Goal: Task Accomplishment & Management: Complete application form

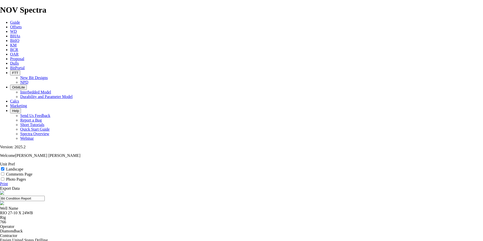
select select "number:6"
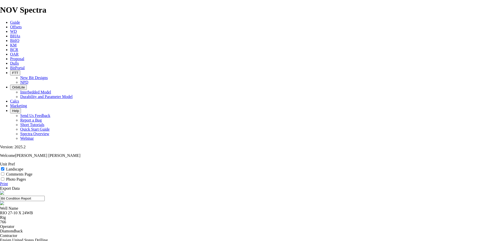
select select "number:1"
select select "string:N"
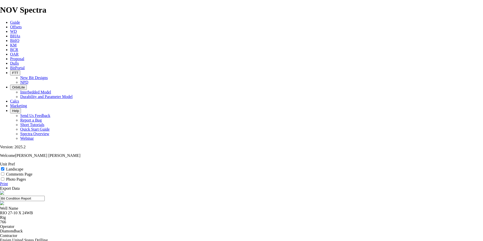
select select "string:N"
select select "string:I"
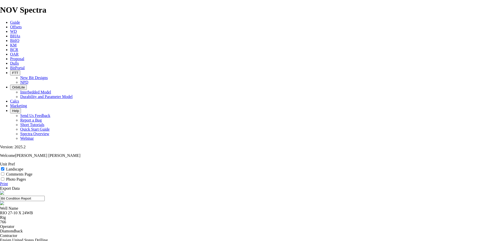
select select "string:I"
select select "string:PR"
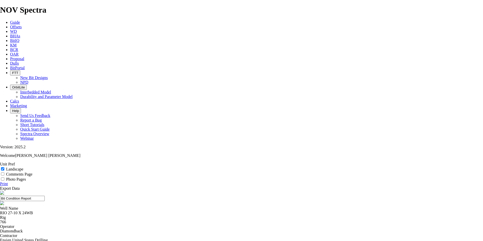
click at [8, 182] on link "Print" at bounding box center [4, 184] width 8 height 4
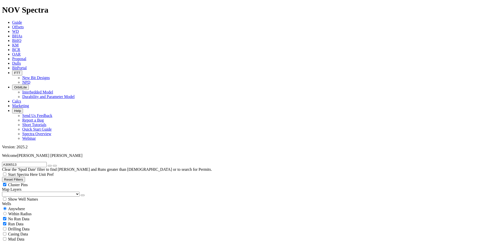
drag, startPoint x: 22, startPoint y: 23, endPoint x: 32, endPoint y: 22, distance: 9.6
click at [22, 162] on input "A306513" at bounding box center [24, 164] width 45 height 5
click at [50, 166] on icon "button" at bounding box center [50, 166] width 0 height 0
radio input "false"
radio input "true"
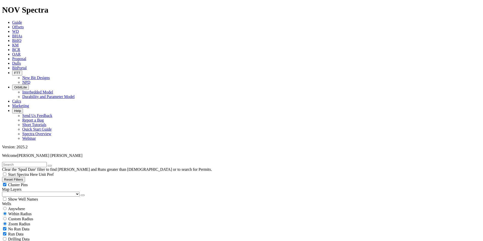
click at [13, 162] on input "text" at bounding box center [24, 164] width 45 height 5
paste input "A310189"
type input "A310189"
click at [57, 165] on button "submit" at bounding box center [55, 166] width 4 height 2
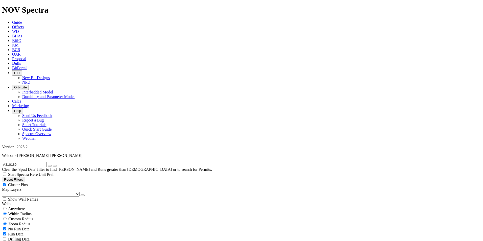
click at [15, 207] on span "Anywhere" at bounding box center [16, 209] width 17 height 4
radio input "true"
radio input "false"
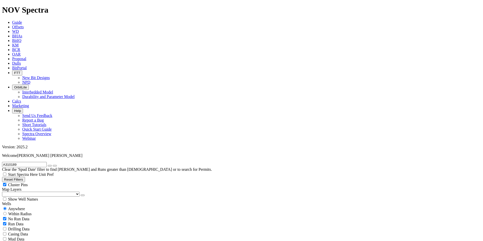
click at [50, 166] on icon "button" at bounding box center [50, 166] width 0 height 0
radio input "false"
radio input "true"
click at [24, 162] on input "text" at bounding box center [24, 164] width 45 height 5
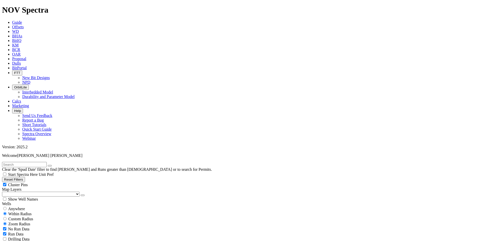
paste input "A308789"
type input "A308789"
click at [12, 207] on span "Anywhere" at bounding box center [16, 209] width 17 height 4
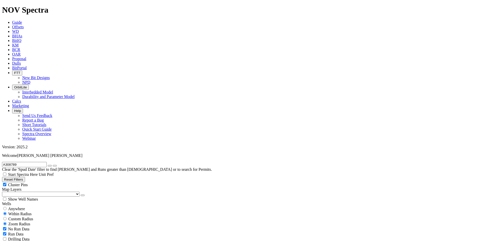
radio input "true"
radio input "false"
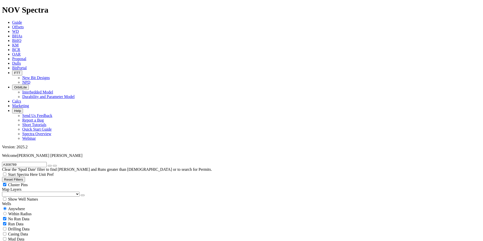
click at [50, 166] on icon "button" at bounding box center [50, 166] width 0 height 0
radio input "false"
radio input "true"
click at [13, 162] on input "text" at bounding box center [24, 164] width 45 height 5
paste input "A317138"
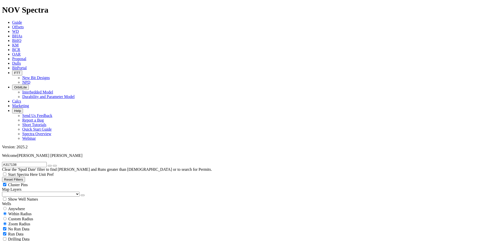
type input "A317138"
click at [17, 207] on span "Anywhere" at bounding box center [16, 209] width 17 height 4
radio input "true"
radio input "false"
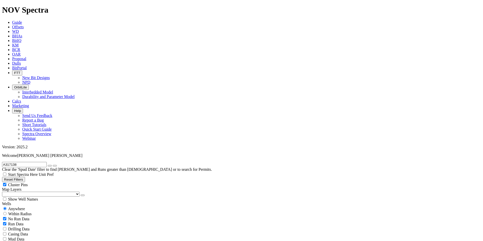
scroll to position [76, 0]
click at [50, 166] on icon "button" at bounding box center [50, 166] width 0 height 0
radio input "false"
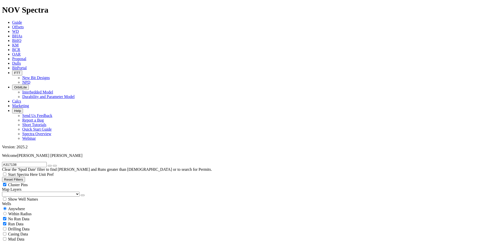
radio input "true"
click at [19, 162] on input "text" at bounding box center [24, 164] width 45 height 5
paste input "A314286"
type input "A314286"
click at [7, 207] on input "radio" at bounding box center [4, 208] width 3 height 3
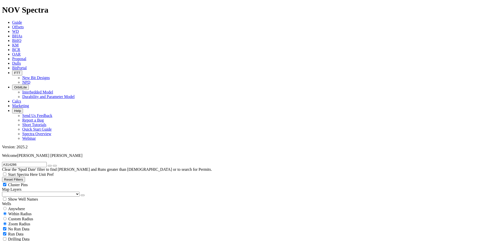
radio input "true"
radio input "false"
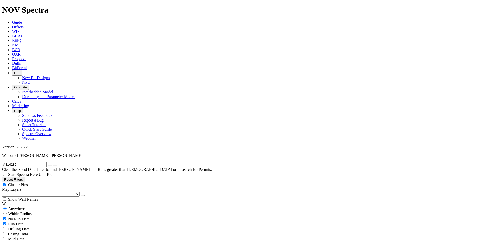
drag, startPoint x: 60, startPoint y: 22, endPoint x: 56, endPoint y: 22, distance: 4.1
click at [50, 166] on icon "button" at bounding box center [50, 166] width 0 height 0
radio input "false"
radio input "true"
click at [11, 162] on input "text" at bounding box center [24, 164] width 45 height 5
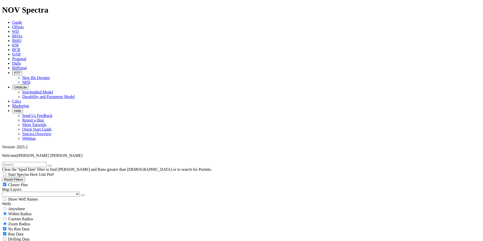
paste input "A307603"
type input "A307603"
click at [13, 207] on span "Anywhere" at bounding box center [16, 209] width 17 height 4
radio input "true"
radio input "false"
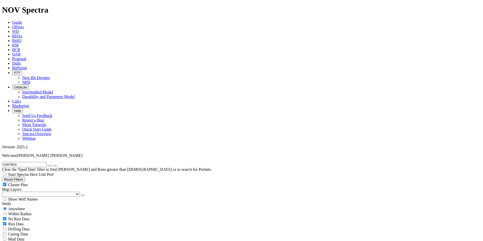
click at [50, 166] on icon "button" at bounding box center [50, 166] width 0 height 0
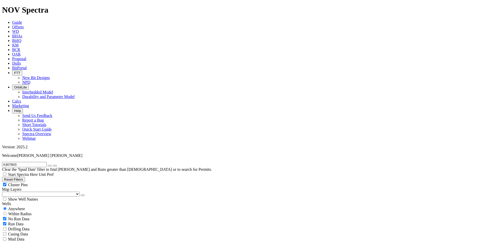
radio input "false"
radio input "true"
click at [16, 162] on input "text" at bounding box center [24, 164] width 45 height 5
type input "A307029"
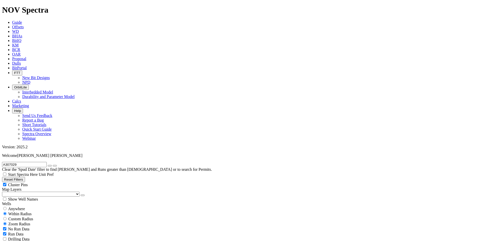
click at [19, 207] on span "Anywhere" at bounding box center [16, 209] width 17 height 4
radio input "true"
radio input "false"
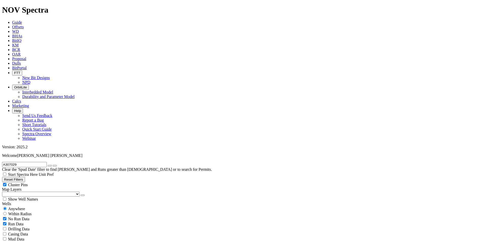
click at [50, 166] on icon "button" at bounding box center [50, 166] width 0 height 0
radio input "false"
radio input "true"
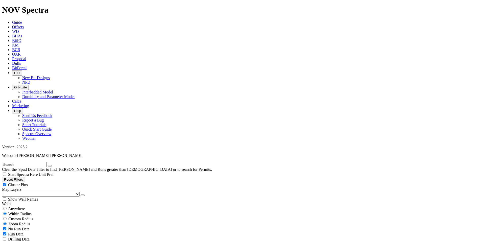
click at [27, 162] on input "text" at bounding box center [24, 164] width 45 height 5
type input "A314286"
click at [18, 207] on span "Anywhere" at bounding box center [16, 209] width 17 height 4
radio input "true"
radio input "false"
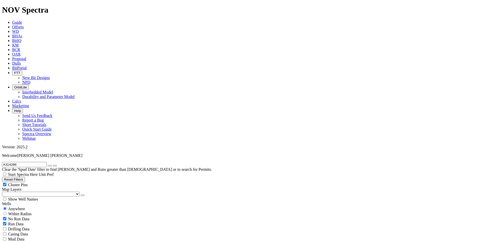
scroll to position [346, 0]
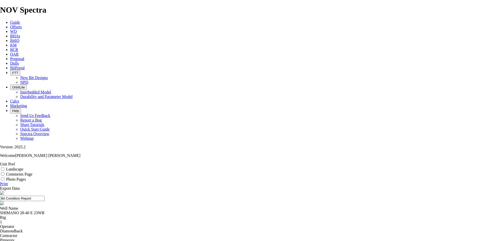
click at [4, 167] on input "Landscape" at bounding box center [2, 168] width 3 height 3
checkbox input "true"
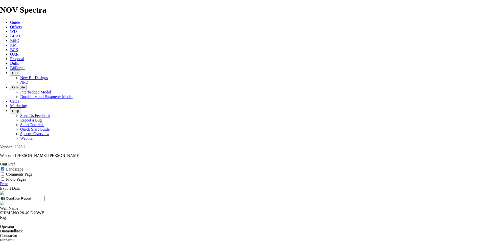
select select "number:2"
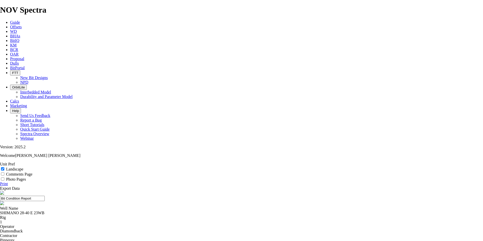
select select "number:2"
select select "number:3"
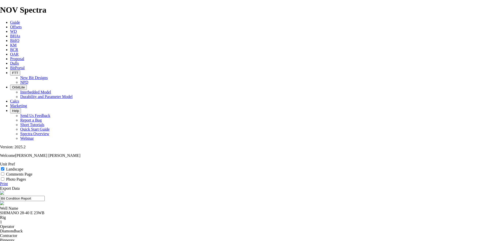
select select "number:3"
select select "number:1"
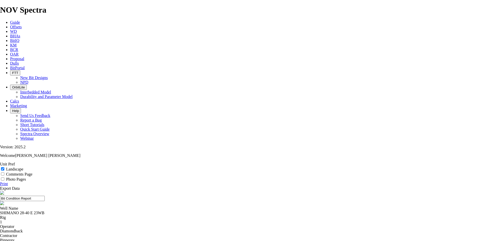
select select "string:LT"
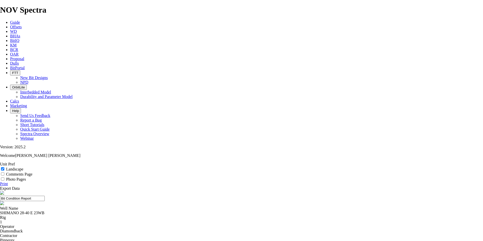
select select "string:N"
select select "string:NO"
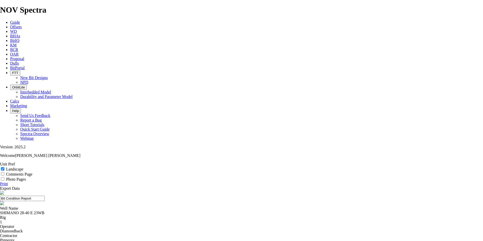
select select "string:NO"
select select "string:TD"
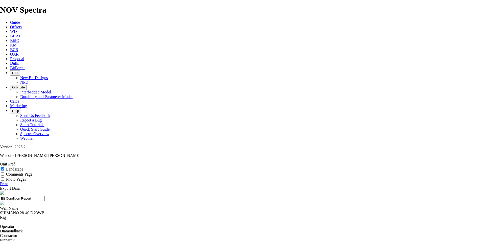
select select "string:TD"
drag, startPoint x: 470, startPoint y: 52, endPoint x: 36, endPoint y: 214, distance: 463.8
click at [8, 182] on link "Print" at bounding box center [4, 184] width 8 height 4
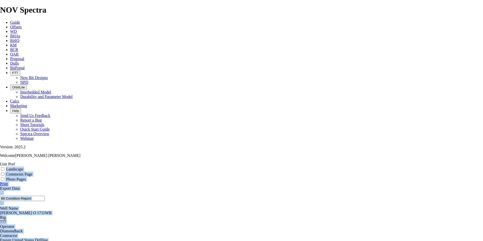
click at [4, 167] on input "Landscape" at bounding box center [2, 168] width 3 height 3
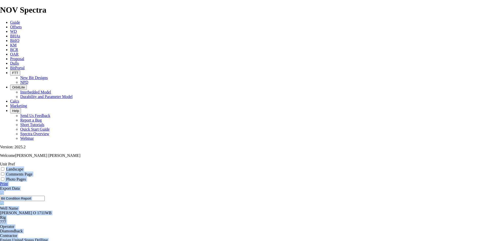
checkbox input "true"
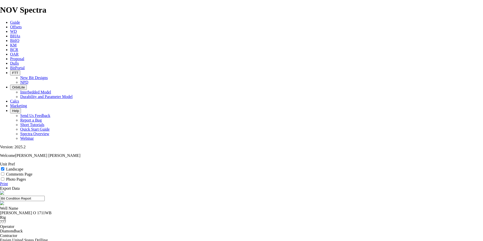
select select "number:1"
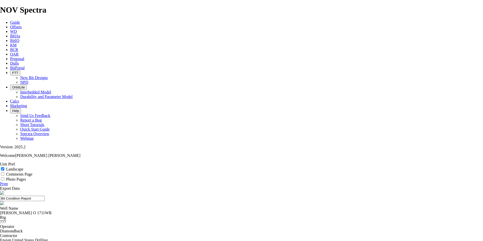
select select "number:1"
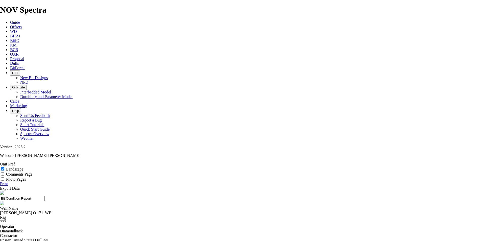
select select "string:BT"
select select "string:TD"
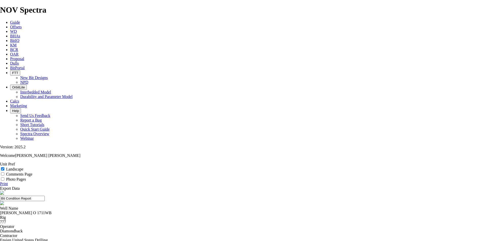
select select "string:TD"
select select "string:N"
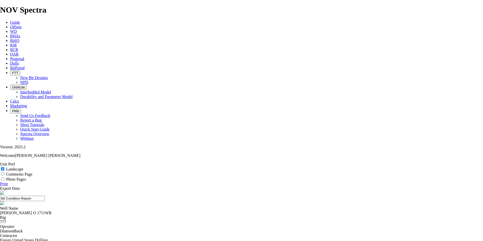
select select "string:N"
click at [8, 182] on link "Print" at bounding box center [4, 184] width 8 height 4
click at [4, 167] on input "Landscape" at bounding box center [2, 168] width 3 height 3
checkbox input "true"
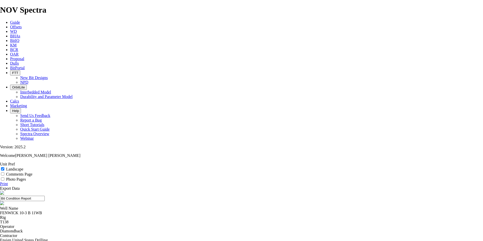
select select "number:1"
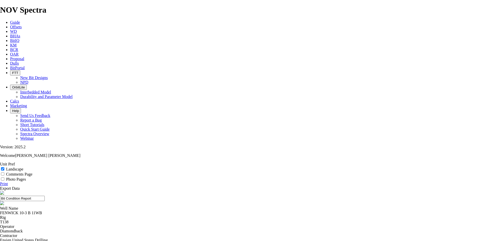
select select "number:1"
select select "string:TD"
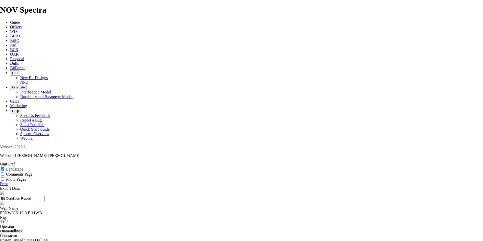
select select "string:TD"
click at [0, 182] on icon at bounding box center [0, 184] width 0 height 4
click at [6, 167] on span at bounding box center [3, 169] width 6 height 4
click at [4, 167] on input "Landscape" at bounding box center [2, 168] width 3 height 3
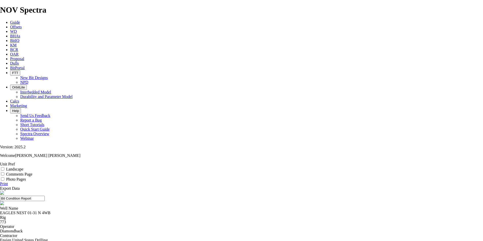
checkbox input "true"
select select "number:2"
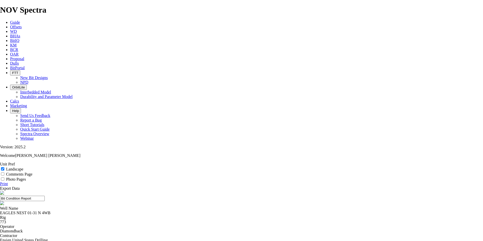
select select "number:2"
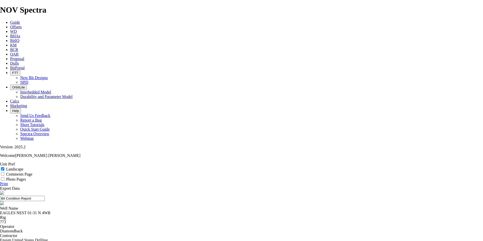
select select "number:2"
select select "string:BT"
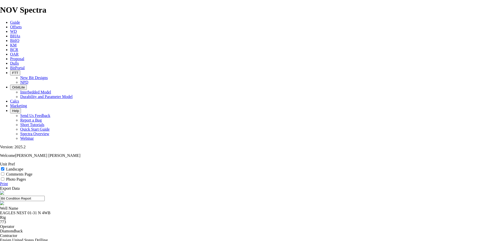
select select "string:A"
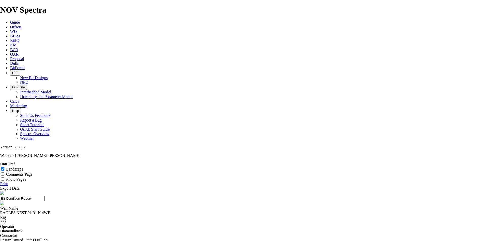
select select "string:NO"
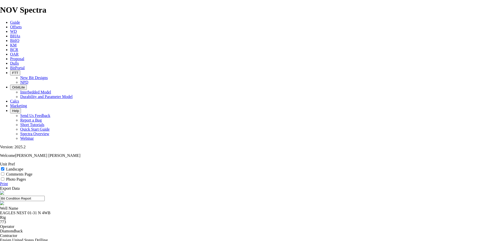
select select "string:TD"
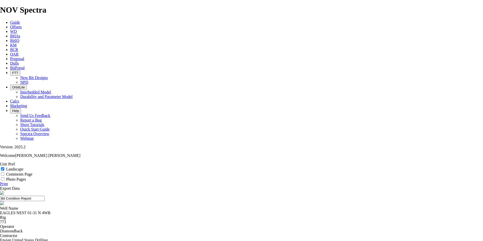
click at [8, 182] on link "Print" at bounding box center [4, 184] width 8 height 4
click at [23, 167] on label "Landscape" at bounding box center [14, 169] width 17 height 4
click at [4, 167] on input "Landscape" at bounding box center [2, 168] width 3 height 3
checkbox input "true"
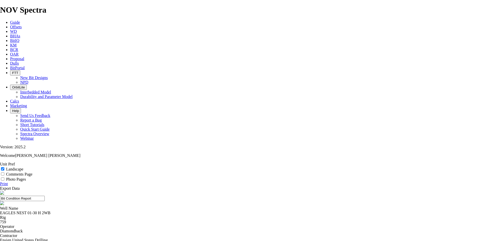
select select "number:1"
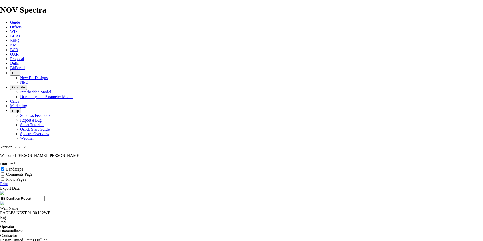
select select "number:1"
select select "string:BT"
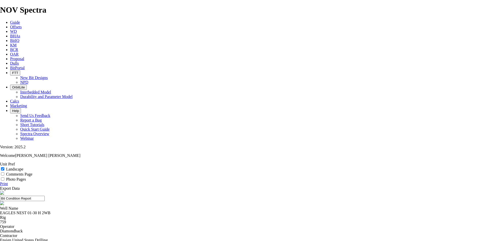
select select "string:BT"
select select "string:C"
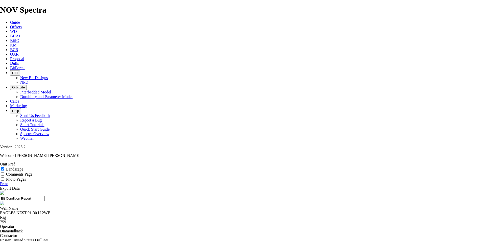
select select "string:C"
select select "string:NO"
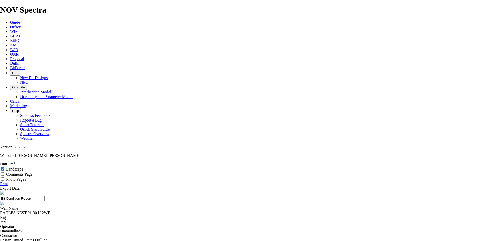
select select "string:TD"
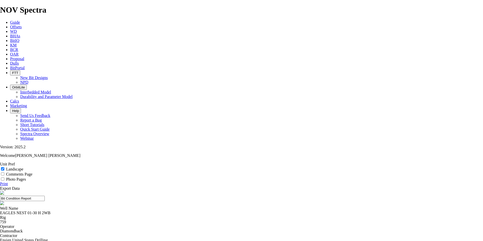
click at [0, 182] on icon at bounding box center [0, 184] width 0 height 4
